Goal: Entertainment & Leisure: Consume media (video, audio)

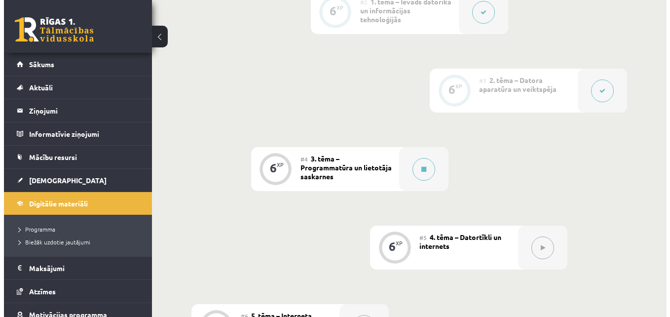
scroll to position [435, 0]
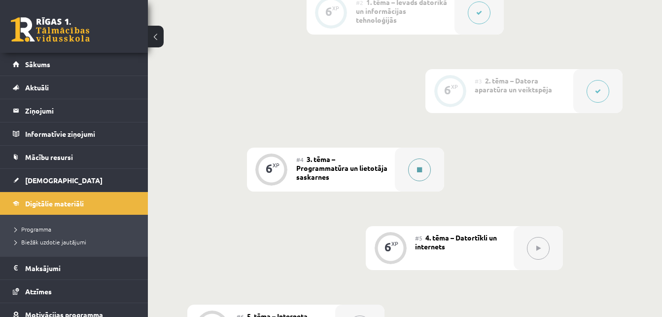
click at [416, 174] on button at bounding box center [419, 169] width 23 height 23
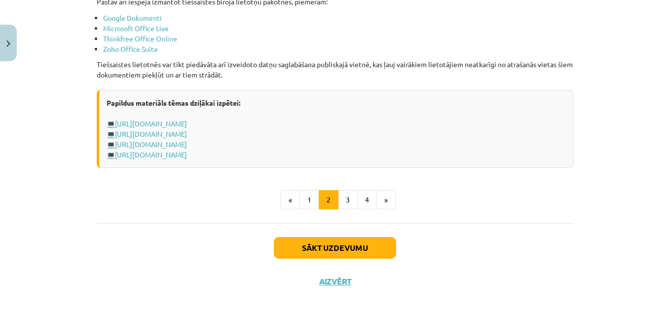
scroll to position [1733, 0]
click at [346, 200] on button "3" at bounding box center [348, 200] width 20 height 20
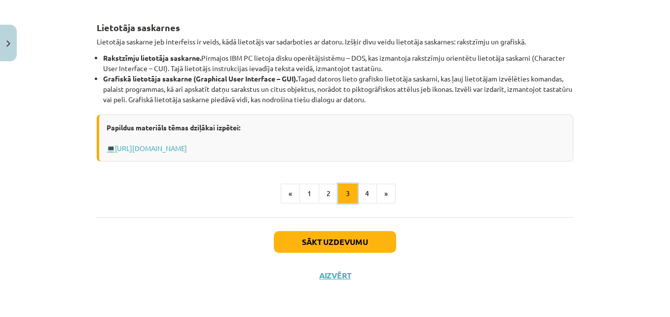
scroll to position [442, 0]
click at [364, 195] on button "4" at bounding box center [367, 194] width 20 height 20
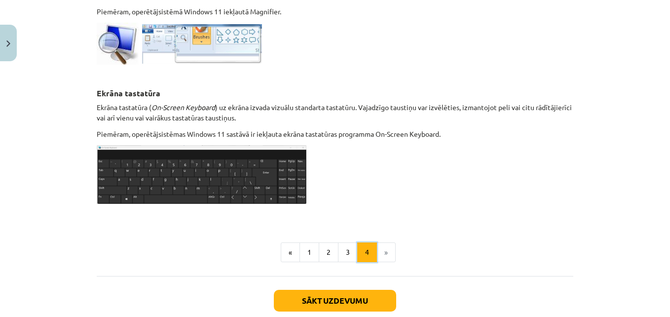
scroll to position [519, 0]
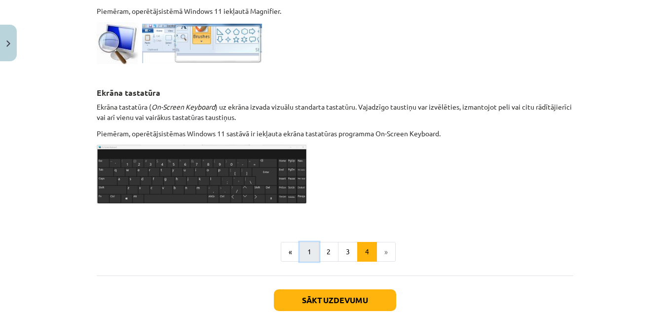
click at [308, 247] on button "1" at bounding box center [309, 252] width 20 height 20
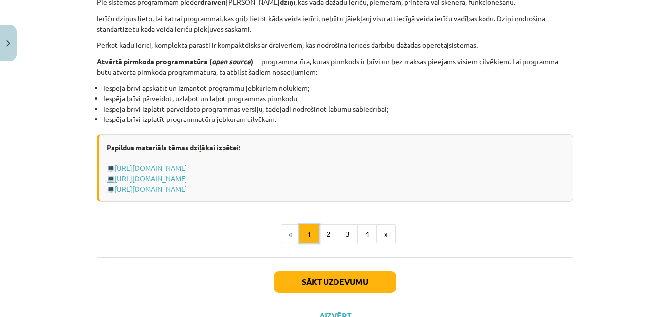
scroll to position [1046, 0]
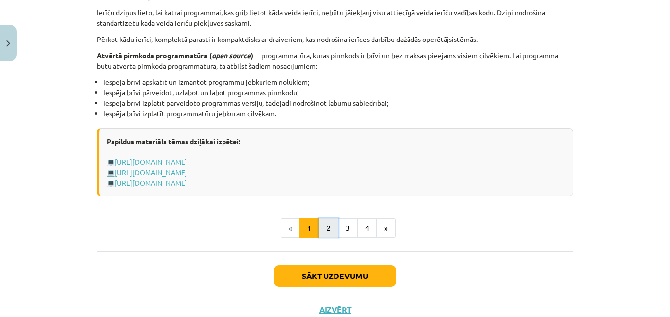
click at [330, 229] on button "2" at bounding box center [329, 228] width 20 height 20
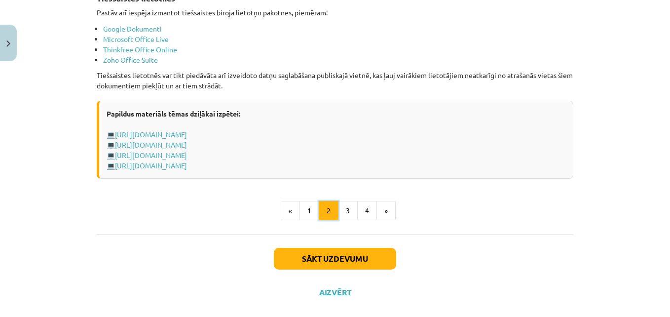
scroll to position [1723, 0]
click at [352, 209] on button "3" at bounding box center [348, 210] width 20 height 20
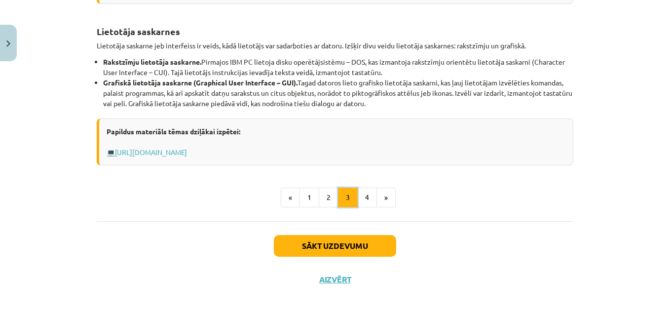
scroll to position [441, 0]
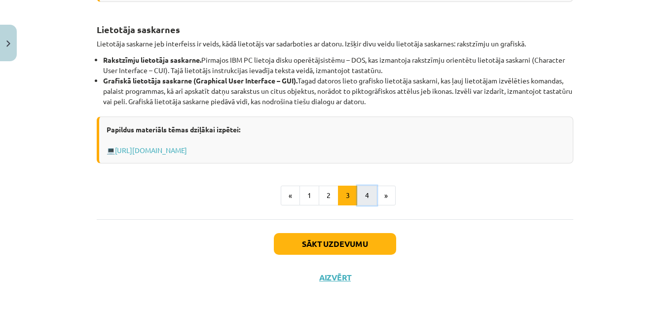
click at [357, 197] on button "4" at bounding box center [367, 195] width 20 height 20
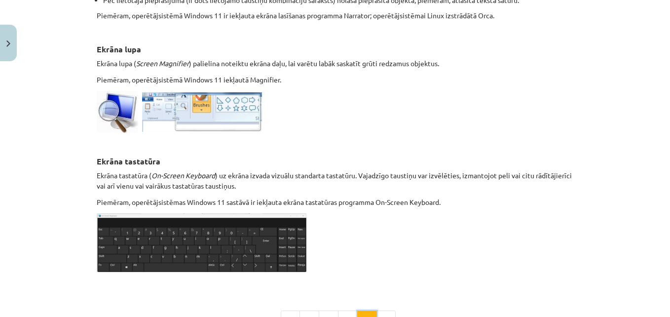
scroll to position [575, 0]
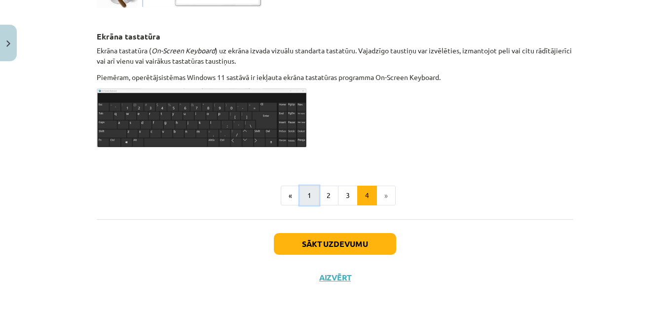
click at [314, 196] on button "1" at bounding box center [309, 195] width 20 height 20
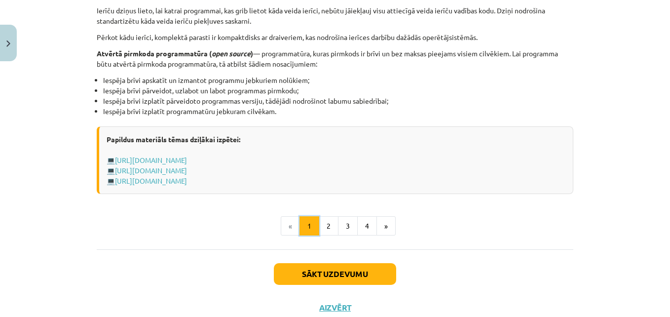
scroll to position [1049, 0]
click at [333, 229] on button "2" at bounding box center [329, 225] width 20 height 20
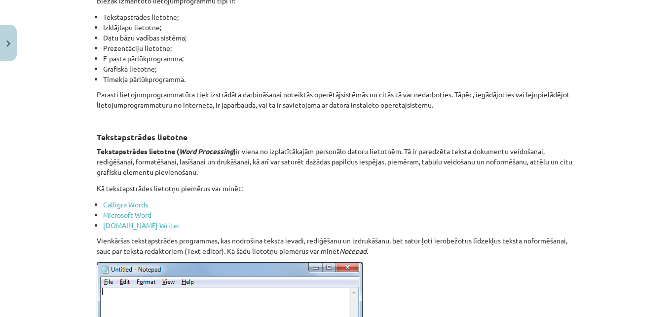
scroll to position [0, 0]
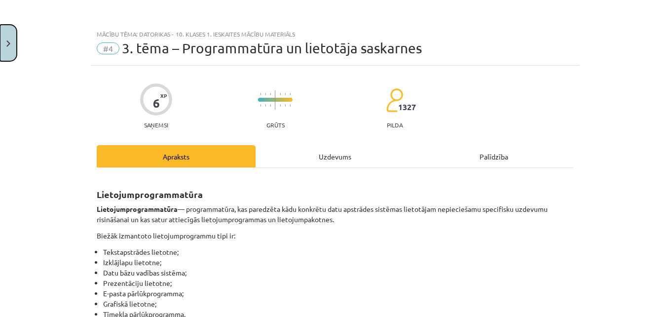
click at [13, 46] on button "Close" at bounding box center [8, 43] width 17 height 36
click at [13, 46] on div "Mācību tēma: Datorikas - 10. klases 1. ieskaites mācību materiāls #4 3. tēma – …" at bounding box center [335, 158] width 670 height 317
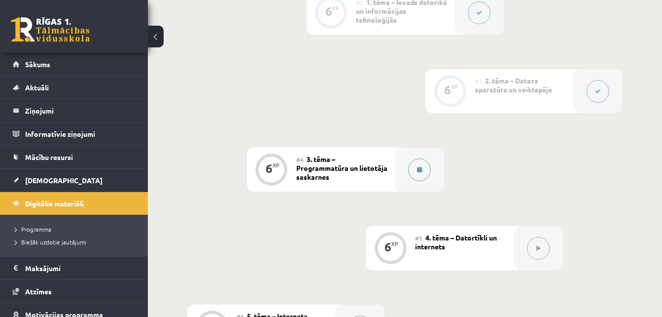
click at [416, 167] on button at bounding box center [419, 169] width 23 height 23
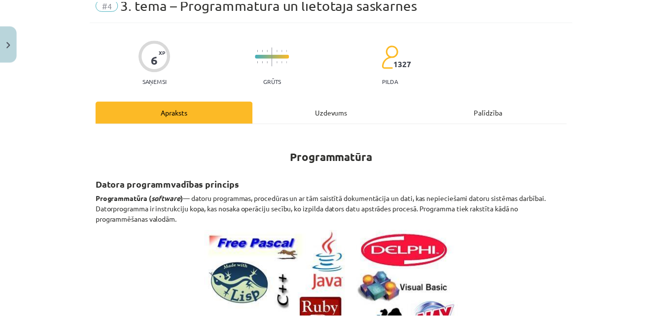
scroll to position [43, 0]
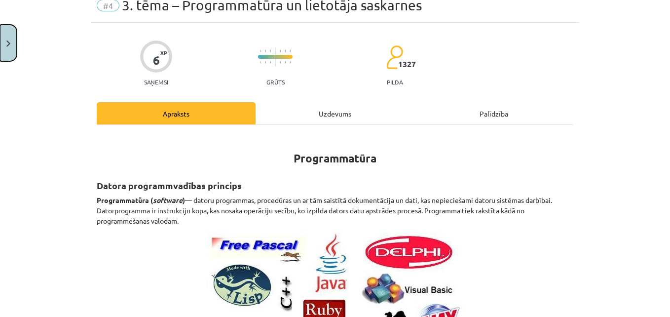
click at [2, 45] on button "Close" at bounding box center [8, 43] width 17 height 36
